Goal: Communication & Community: Share content

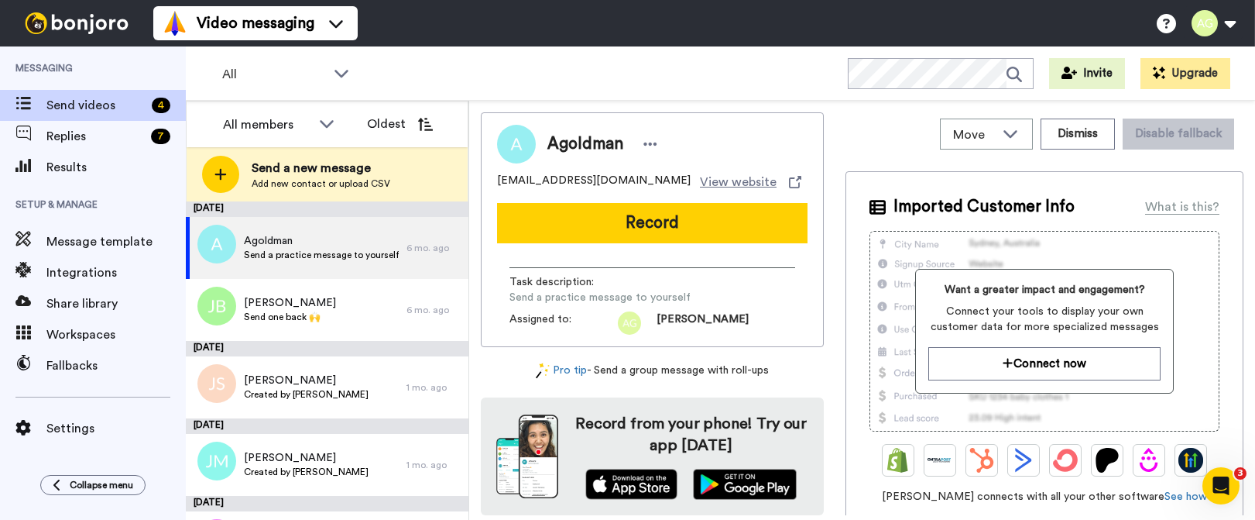
click at [236, 180] on div at bounding box center [220, 174] width 37 height 37
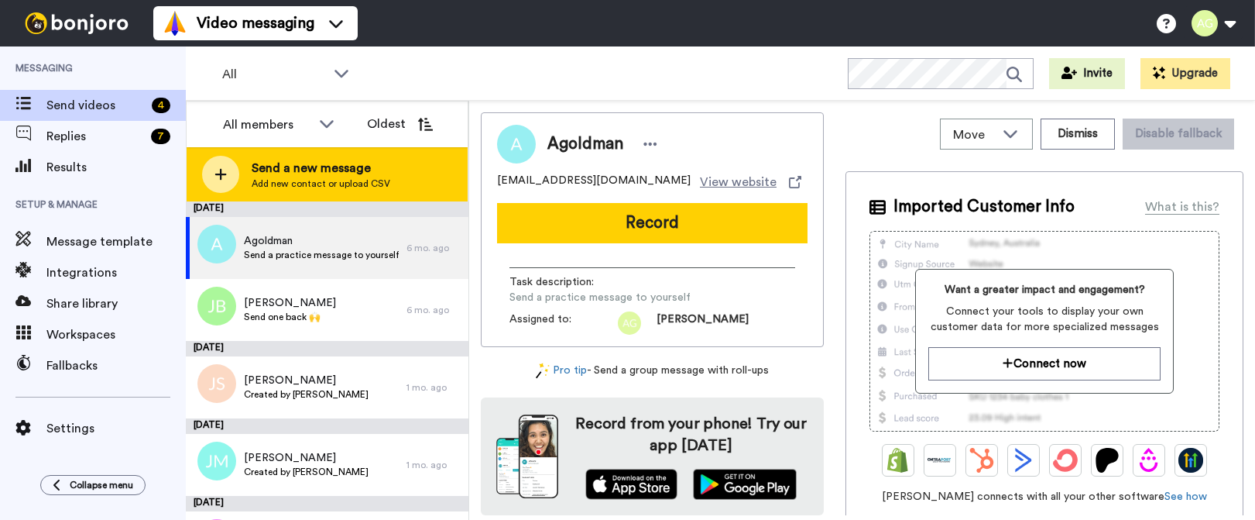
click at [217, 170] on icon at bounding box center [220, 174] width 12 height 14
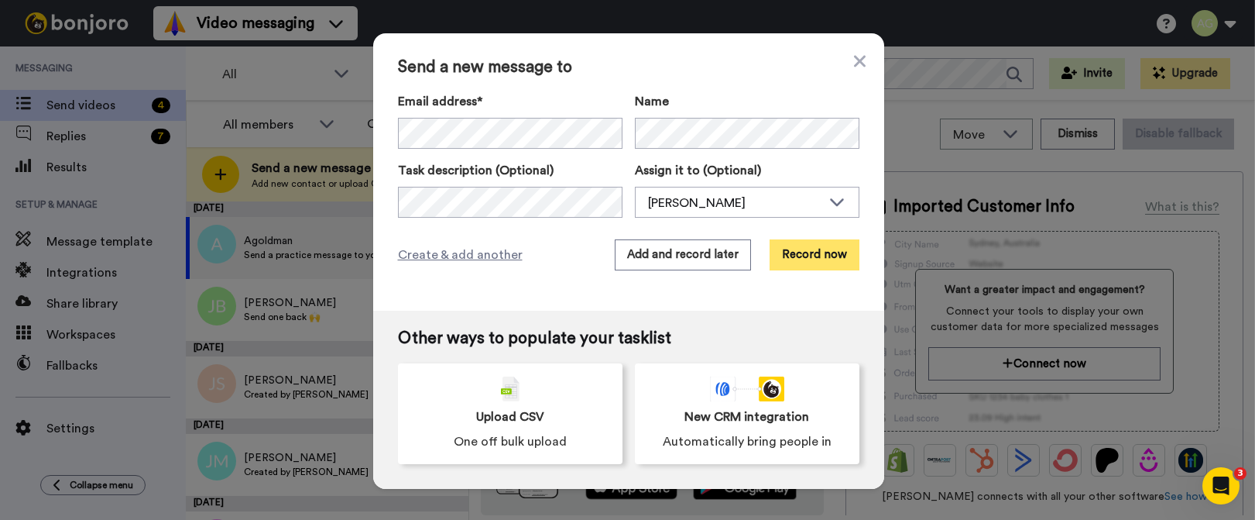
click at [821, 257] on button "Record now" at bounding box center [815, 254] width 90 height 31
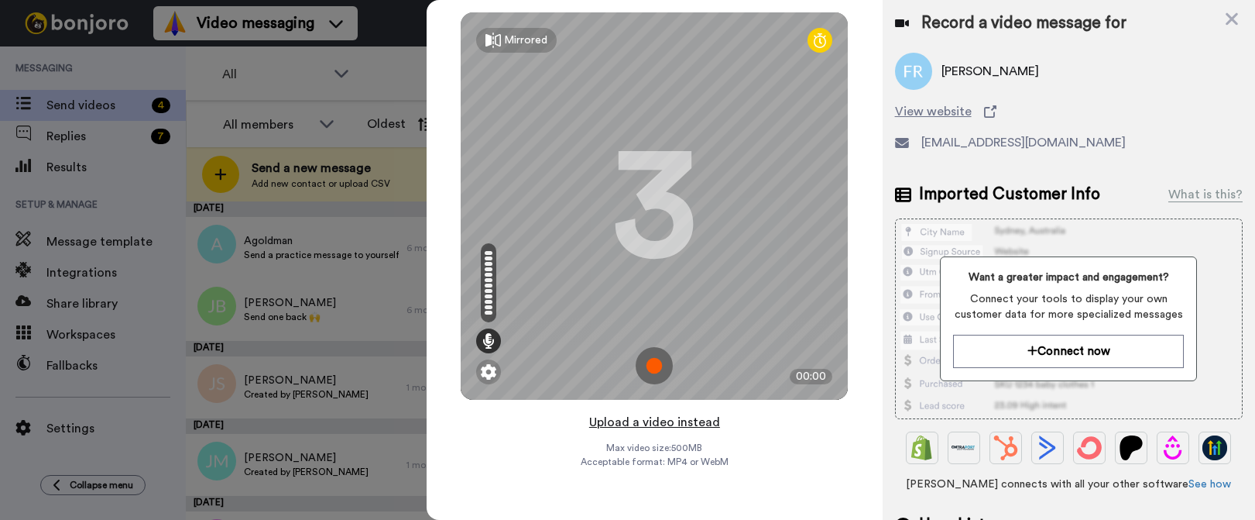
click at [644, 420] on button "Upload a video instead" at bounding box center [655, 422] width 140 height 20
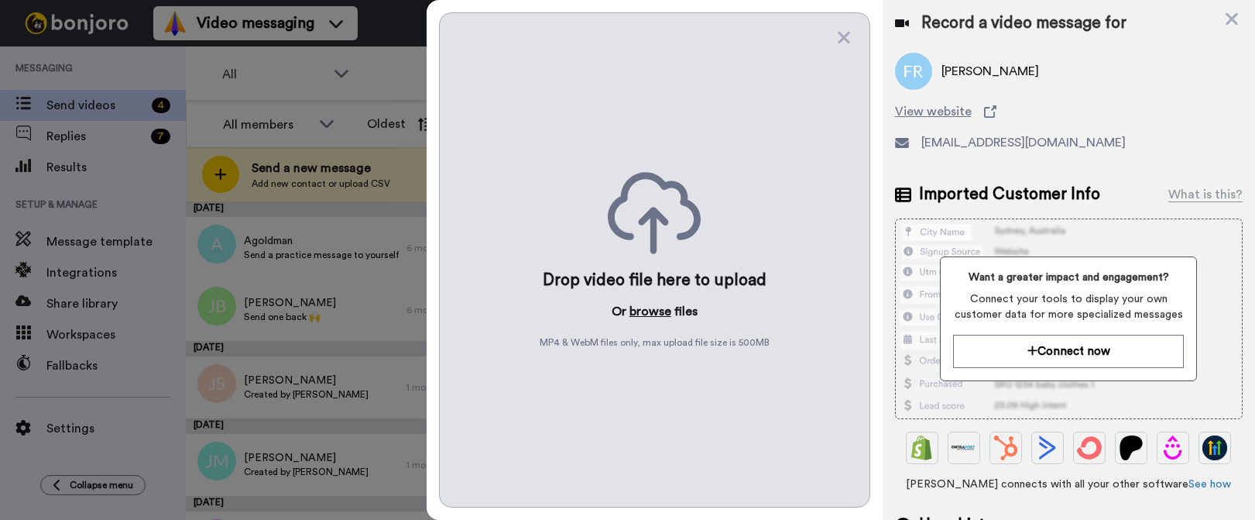
click at [647, 314] on button "browse" at bounding box center [651, 311] width 42 height 19
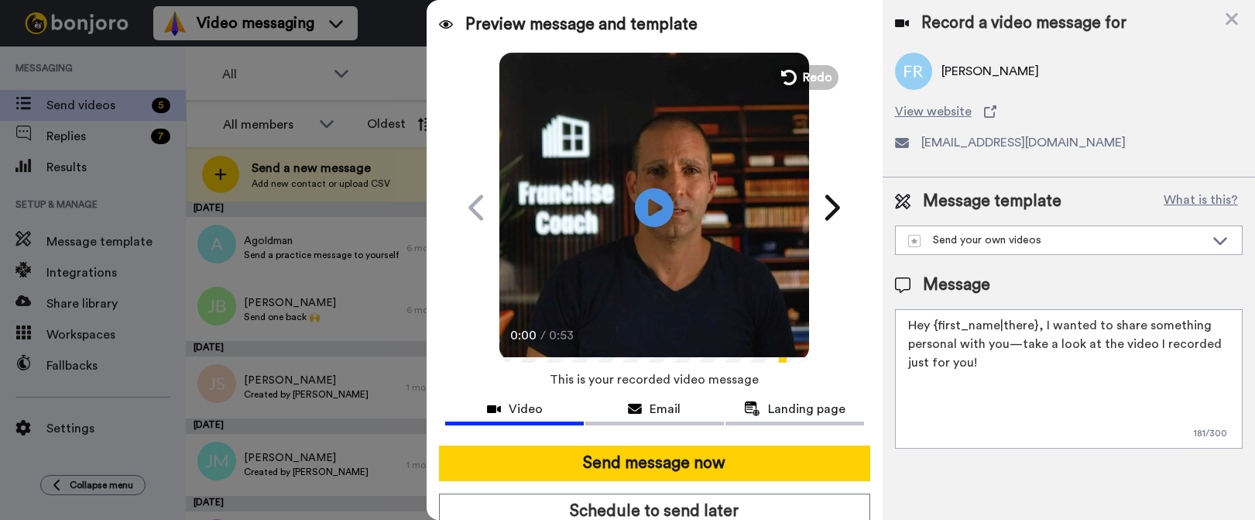
scroll to position [57, 0]
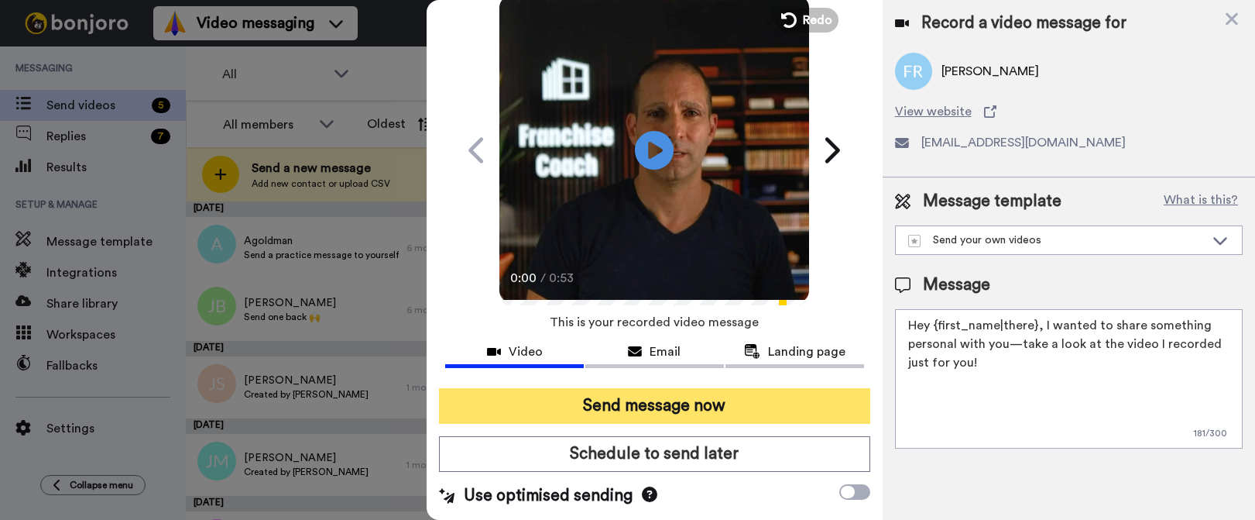
click at [765, 410] on button "Send message now" at bounding box center [654, 406] width 431 height 36
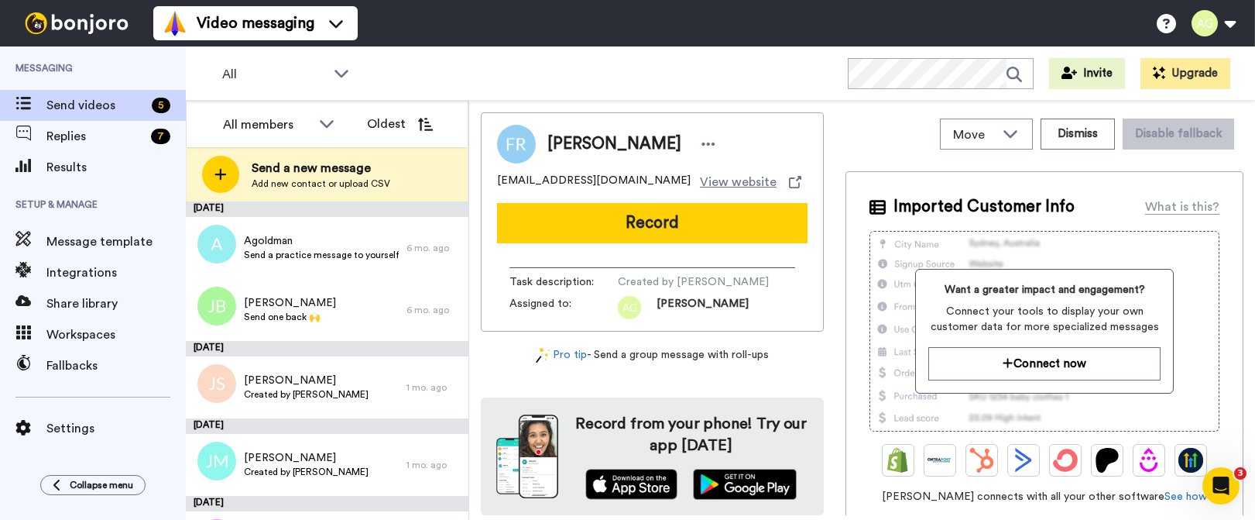
scroll to position [0, 0]
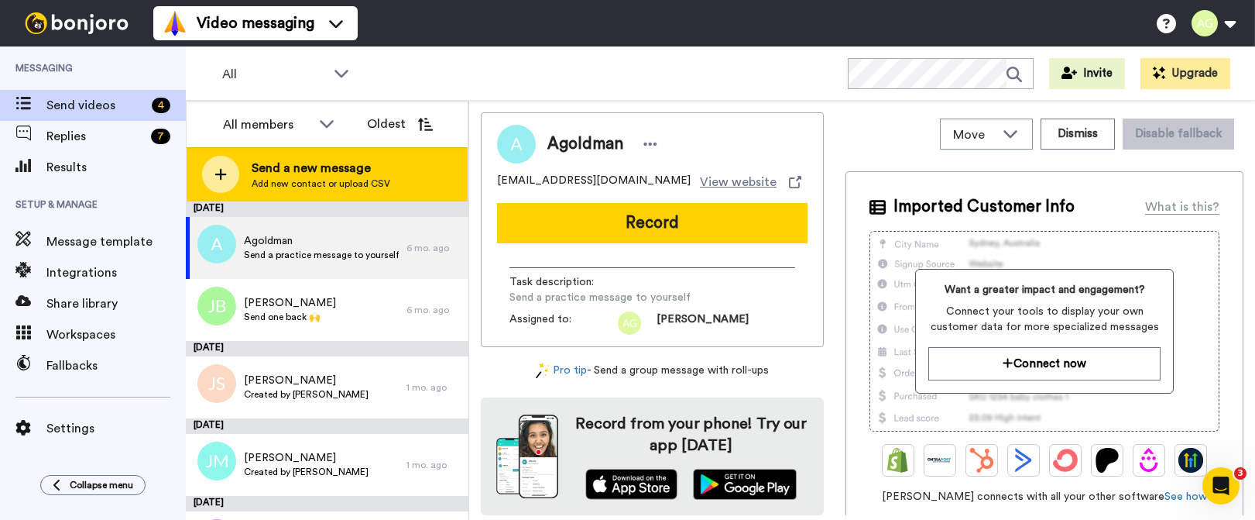
click at [211, 170] on div at bounding box center [220, 174] width 37 height 37
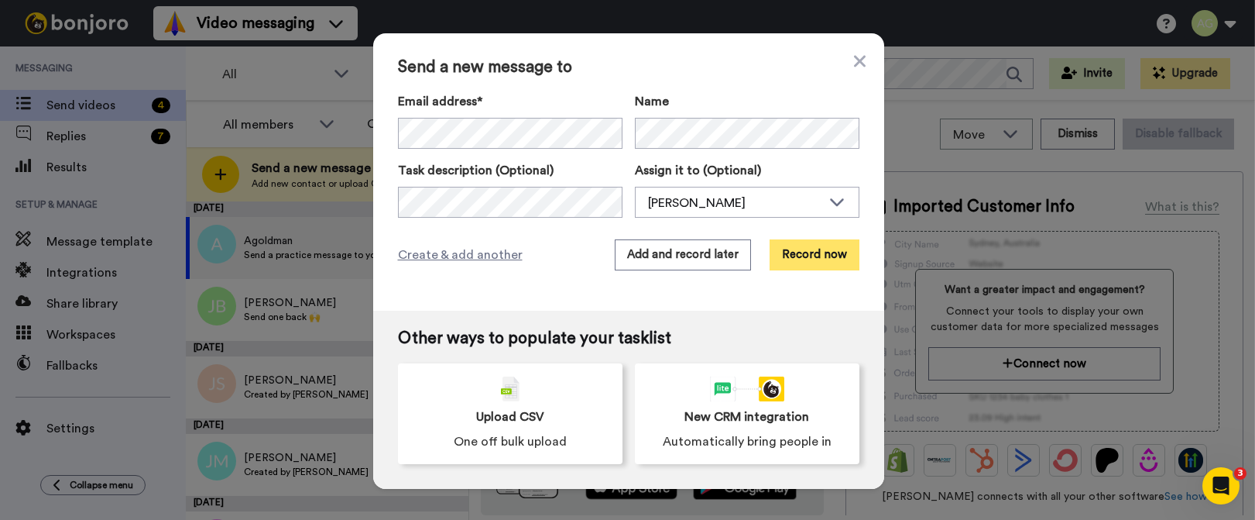
click at [808, 255] on button "Record now" at bounding box center [815, 254] width 90 height 31
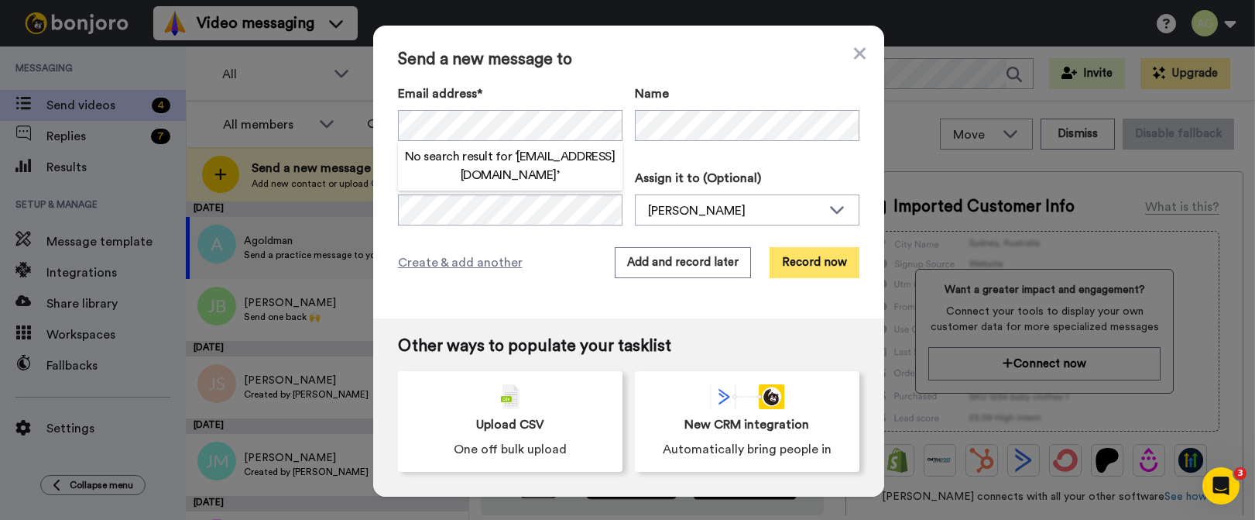
click at [800, 263] on button "Record now" at bounding box center [815, 262] width 90 height 31
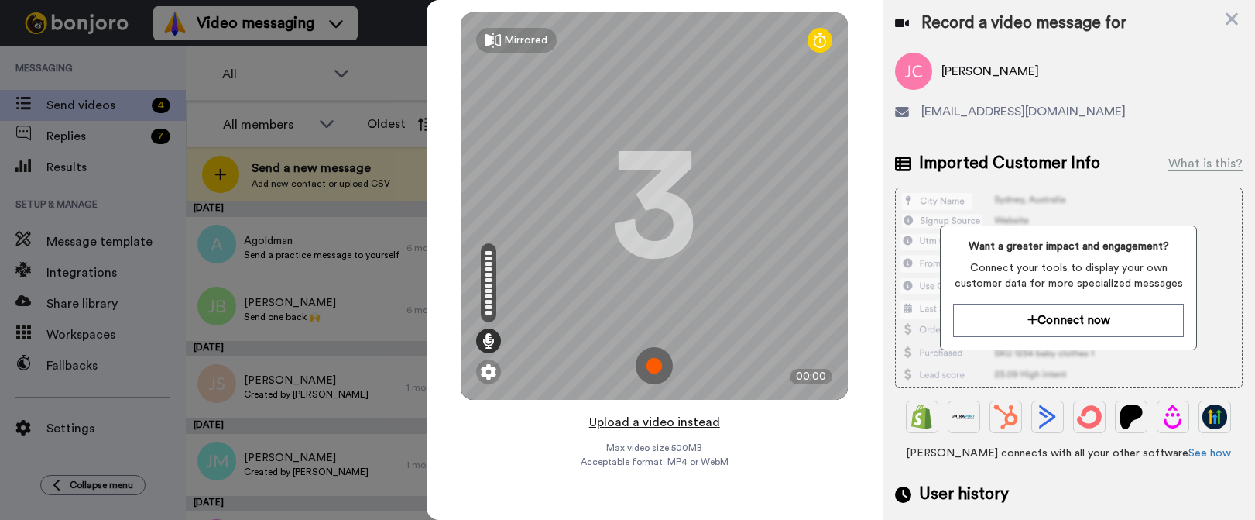
click at [654, 419] on button "Upload a video instead" at bounding box center [655, 422] width 140 height 20
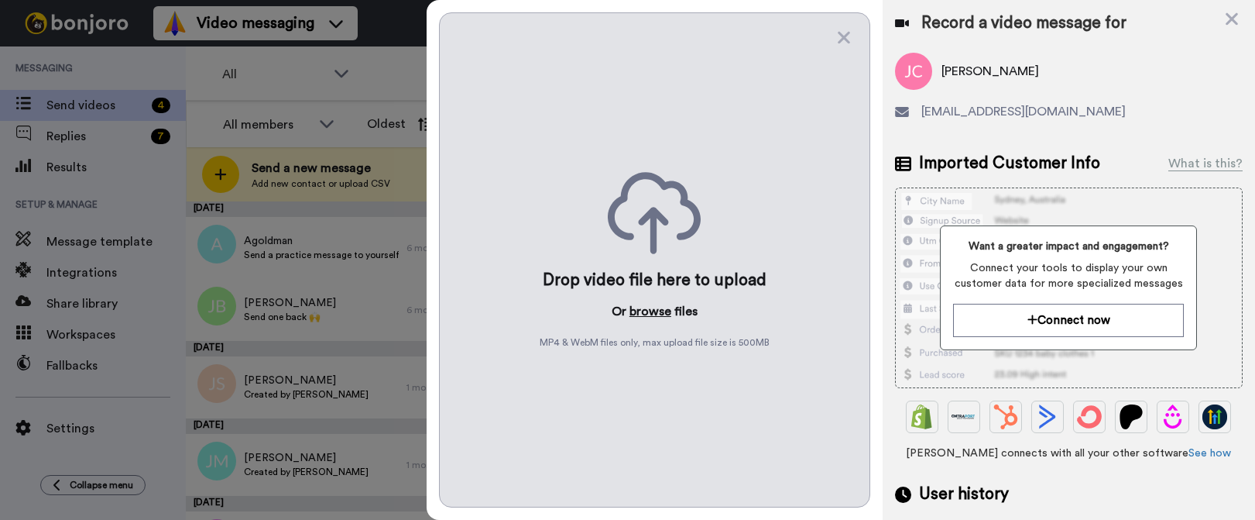
click at [648, 315] on button "browse" at bounding box center [651, 311] width 42 height 19
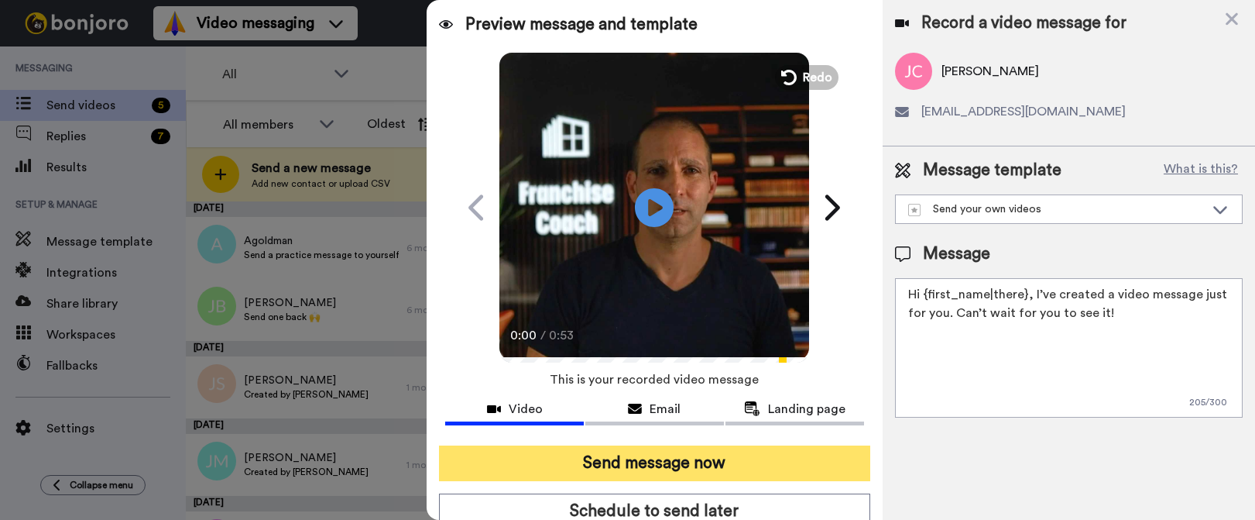
click at [794, 466] on button "Send message now" at bounding box center [654, 463] width 431 height 36
